Goal: Check status: Check status

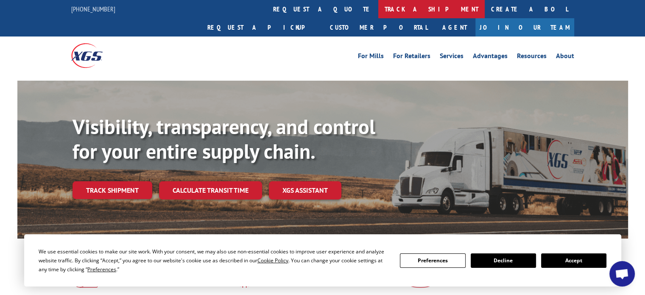
click at [378, 9] on link "track a shipment" at bounding box center [431, 9] width 106 height 18
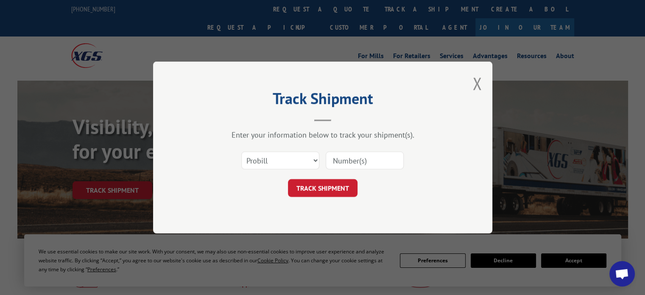
click at [354, 156] on input at bounding box center [365, 160] width 78 height 18
paste input "16955809"
type input "16955809"
click at [321, 185] on button "TRACK SHIPMENT" at bounding box center [323, 188] width 70 height 18
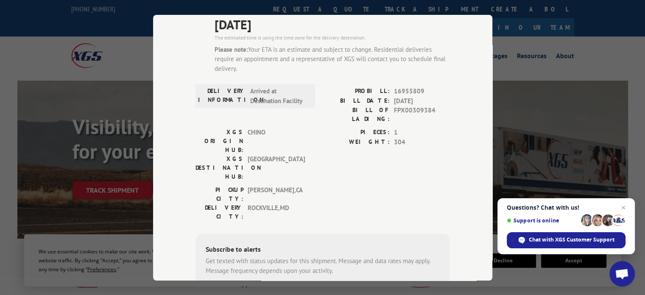
scroll to position [70, 0]
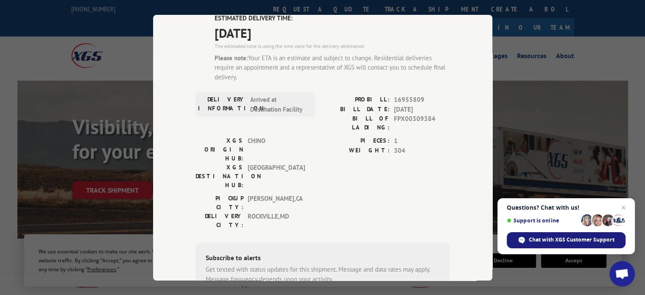
click at [550, 240] on span "Chat with XGS Customer Support" at bounding box center [572, 240] width 86 height 8
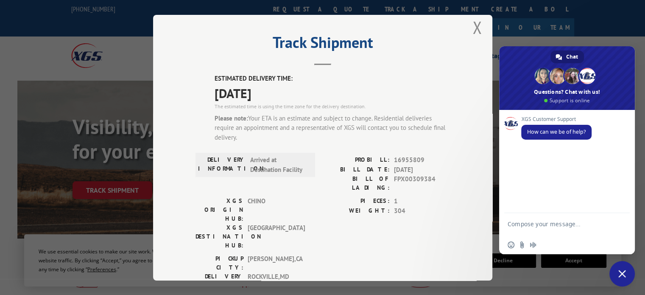
scroll to position [0, 0]
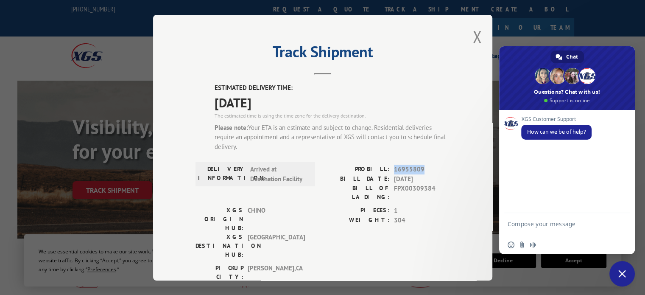
drag, startPoint x: 390, startPoint y: 170, endPoint x: 425, endPoint y: 169, distance: 35.2
click at [425, 169] on div "PROBILL: 16955809" at bounding box center [386, 170] width 127 height 10
copy span "16955809"
click at [521, 228] on textarea "Compose your message..." at bounding box center [558, 227] width 100 height 15
paste textarea "16955809"
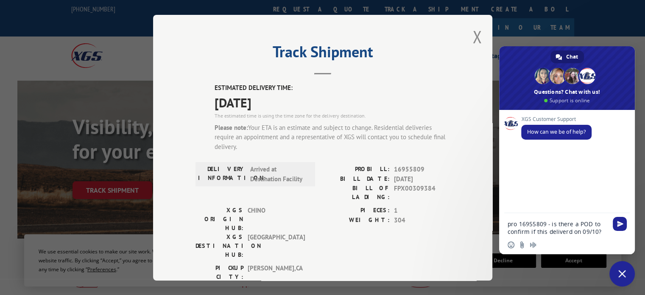
type textarea "pro 16955809 - is there a POD to confirm if this deliverd on 09/10?"
click at [621, 224] on span "Send" at bounding box center [620, 224] width 6 height 6
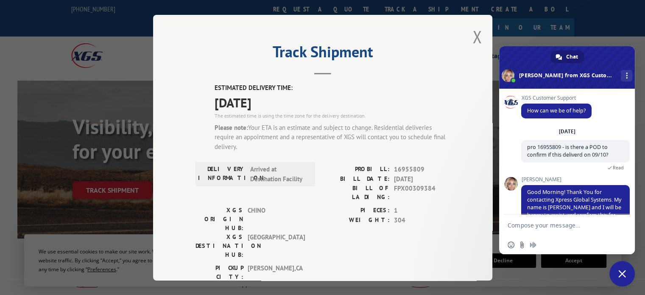
scroll to position [54, 0]
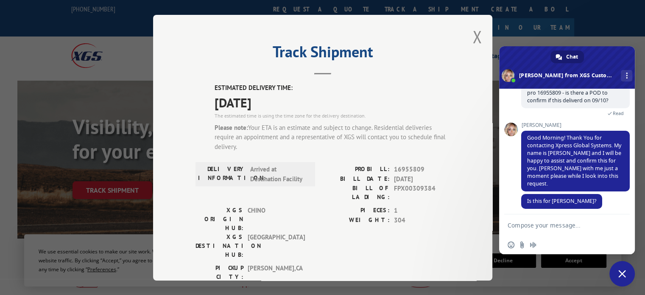
click at [525, 223] on textarea "Compose your message..." at bounding box center [558, 225] width 100 height 8
type textarea "Yes"
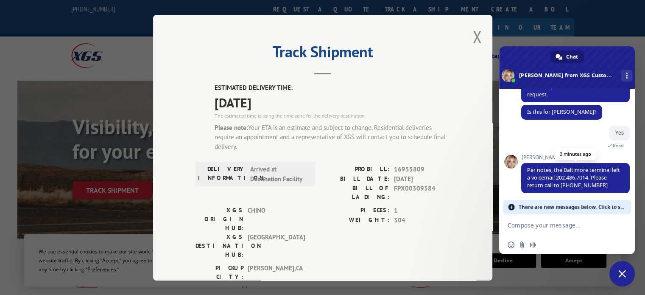
scroll to position [120, 0]
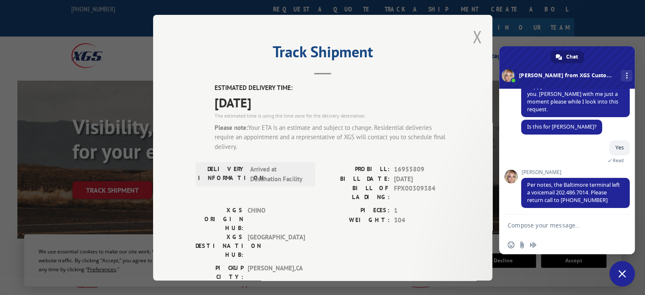
click at [475, 33] on button "Close modal" at bounding box center [476, 36] width 9 height 22
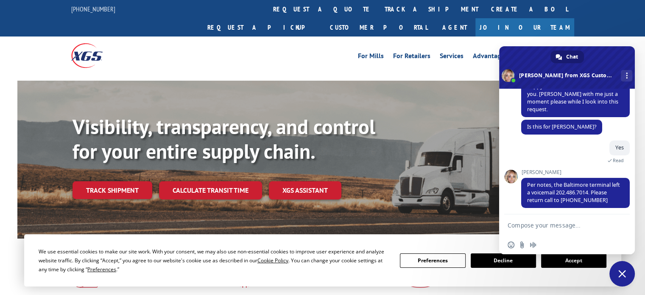
click at [537, 224] on textarea "Compose your message..." at bounding box center [558, 225] width 100 height 8
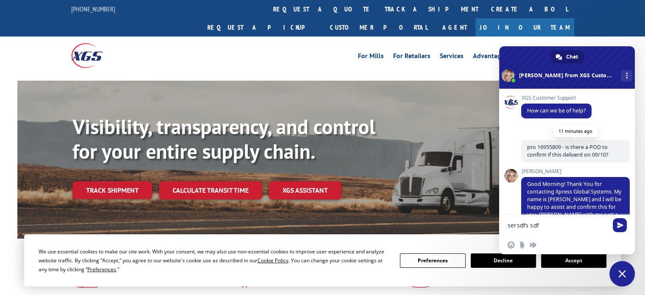
click at [543, 146] on span "pro 16955809 - is there a POD to confirm if this deliverd on 09/10?" at bounding box center [567, 150] width 81 height 15
copy span "16955809"
drag, startPoint x: 538, startPoint y: 223, endPoint x: 487, endPoint y: 221, distance: 51.0
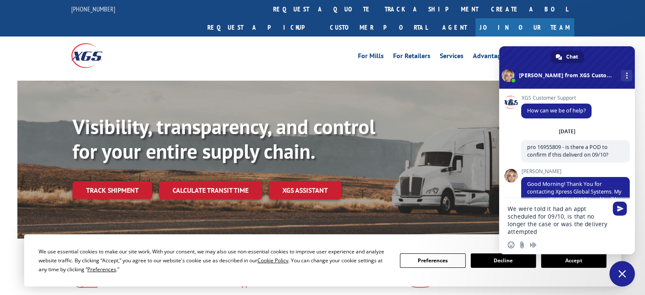
type textarea "We were told it had an appt scheduled for 09/10, is that no longer the case or …"
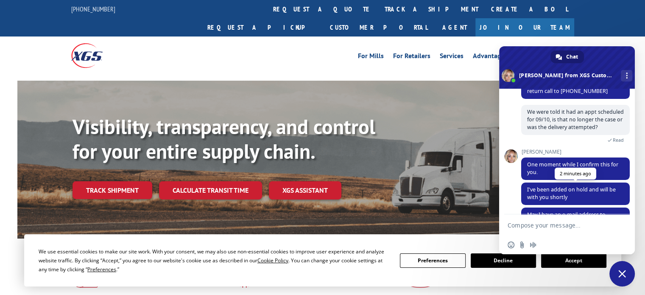
scroll to position [247, 0]
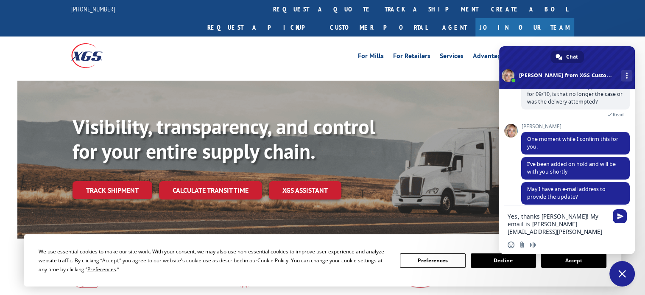
click at [530, 232] on textarea "Yes, thanks [PERSON_NAME]! My email is [PERSON_NAME][EMAIL_ADDRESS][PERSON_NAME…" at bounding box center [558, 223] width 100 height 23
type textarea "Yes, thanks [PERSON_NAME]! My email is [PERSON_NAME][EMAIL_ADDRESS][PERSON_NAME…"
click at [618, 214] on span "Send" at bounding box center [620, 216] width 6 height 6
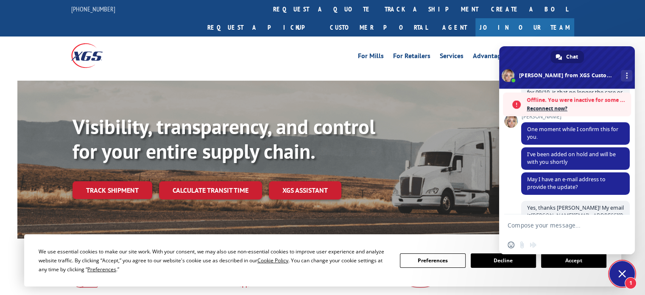
scroll to position [313, 0]
